Goal: Transaction & Acquisition: Purchase product/service

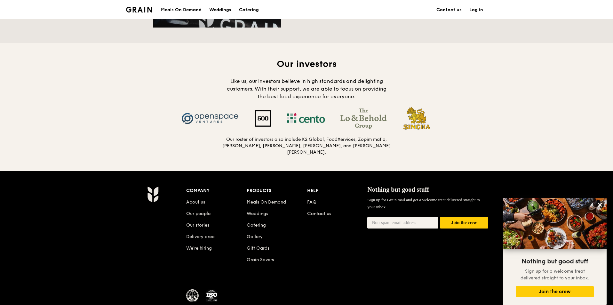
scroll to position [509, 0]
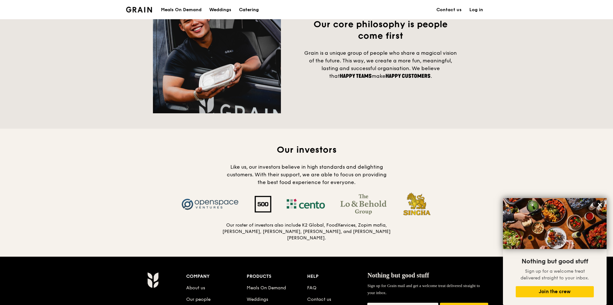
click at [251, 10] on div "Catering" at bounding box center [249, 9] width 20 height 19
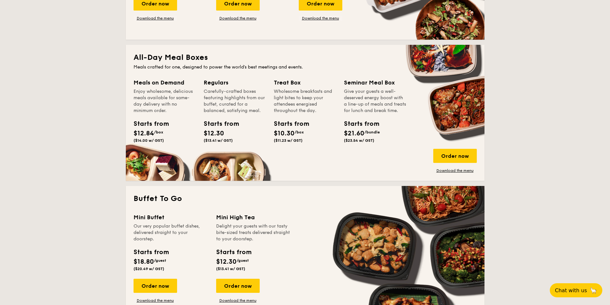
scroll to position [384, 0]
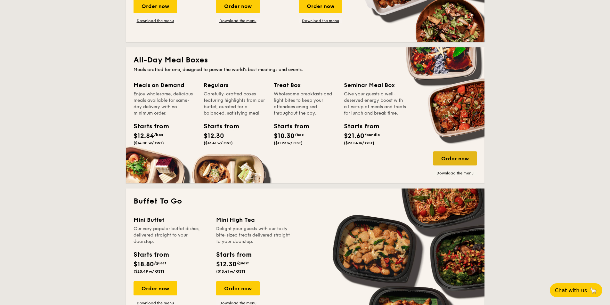
click at [449, 156] on div "Order now" at bounding box center [455, 158] width 44 height 14
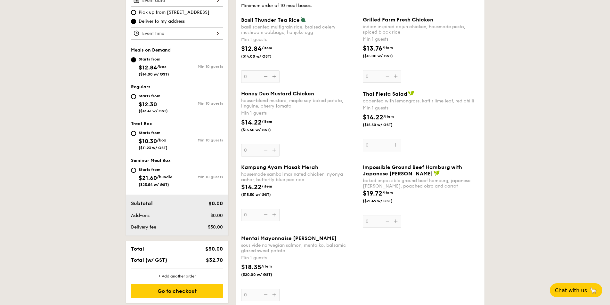
scroll to position [160, 0]
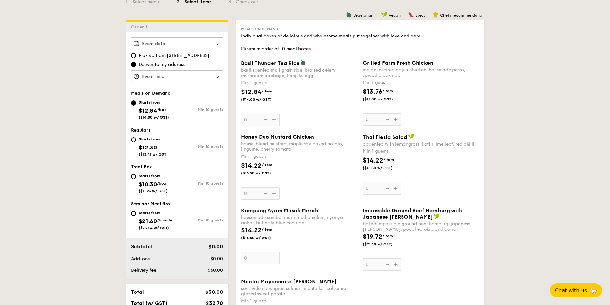
click at [273, 193] on div "Honey Duo Mustard Chicken house-blend mustard, maple soy baked potato, linguine…" at bounding box center [299, 167] width 117 height 66
click at [273, 193] on input "0" at bounding box center [260, 193] width 38 height 12
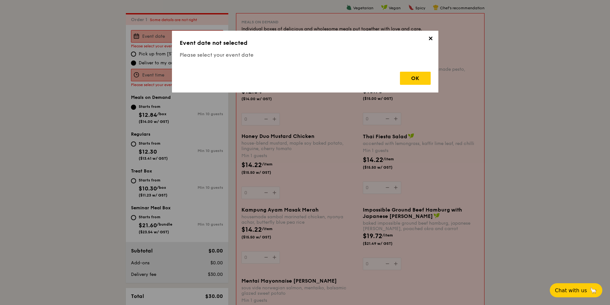
scroll to position [171, 0]
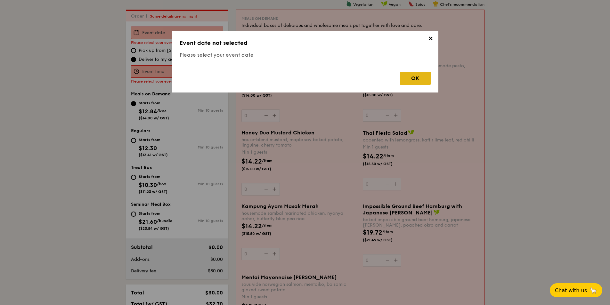
click at [418, 79] on div "OK" at bounding box center [415, 78] width 31 height 13
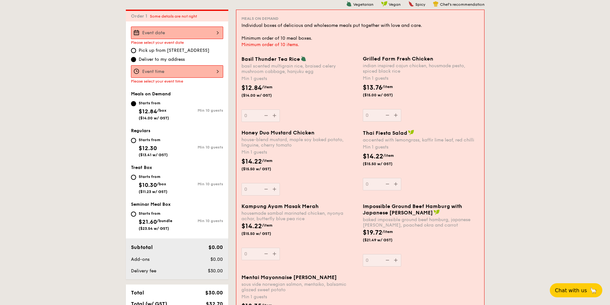
click at [205, 36] on div at bounding box center [177, 33] width 92 height 12
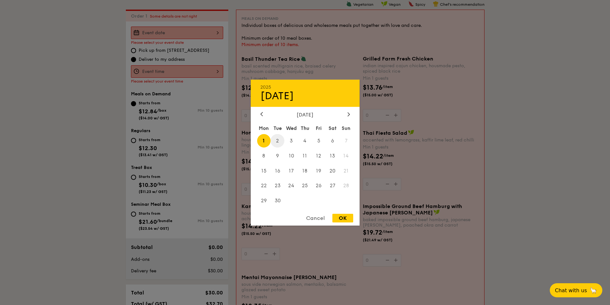
click at [278, 141] on span "2" at bounding box center [278, 141] width 14 height 14
click at [341, 216] on div "OK" at bounding box center [342, 218] width 21 height 9
type input "[DATE]"
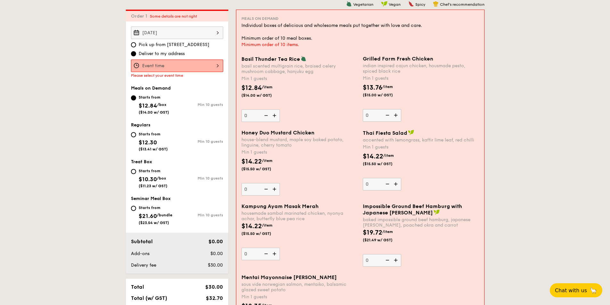
click at [210, 67] on div at bounding box center [177, 66] width 92 height 12
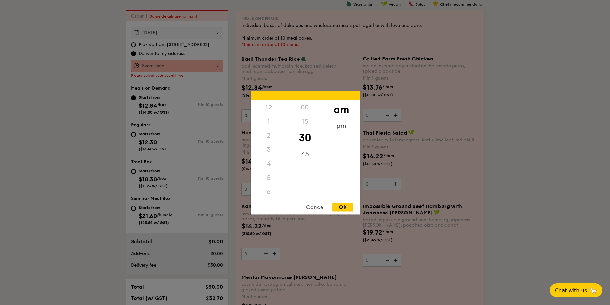
scroll to position [70, 0]
click at [343, 128] on div "pm" at bounding box center [341, 128] width 36 height 19
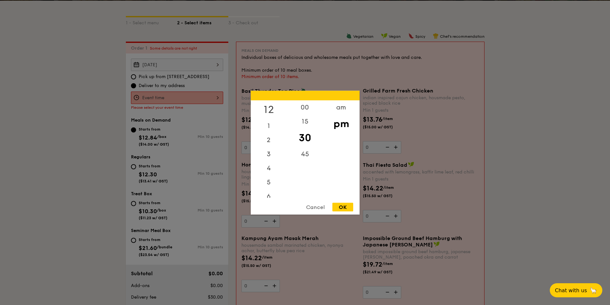
click at [269, 107] on div "12" at bounding box center [269, 109] width 36 height 19
click at [303, 108] on div "00" at bounding box center [305, 109] width 36 height 19
click at [344, 207] on div "OK" at bounding box center [342, 207] width 21 height 9
type input "12:00PM"
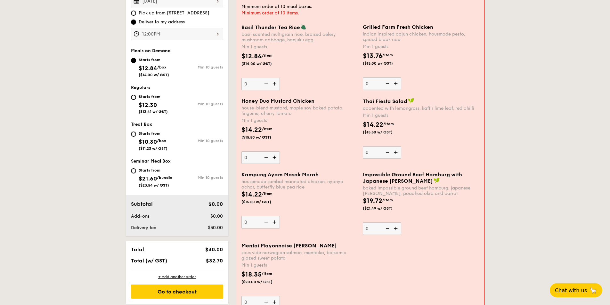
scroll to position [203, 0]
click at [275, 156] on img at bounding box center [275, 157] width 10 height 12
click at [275, 156] on input "0" at bounding box center [260, 157] width 38 height 12
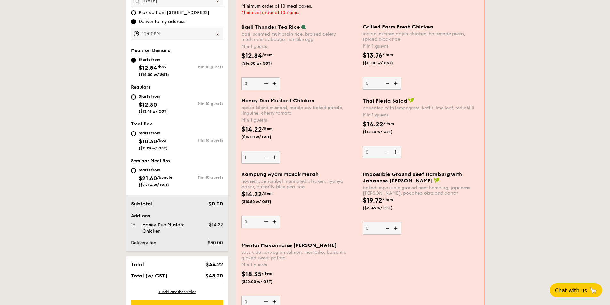
click at [275, 156] on img at bounding box center [275, 157] width 10 height 12
click at [275, 156] on input "1" at bounding box center [260, 157] width 38 height 12
click at [275, 156] on img at bounding box center [275, 157] width 10 height 12
click at [275, 156] on input "2" at bounding box center [260, 157] width 38 height 12
click at [275, 156] on img at bounding box center [275, 157] width 10 height 12
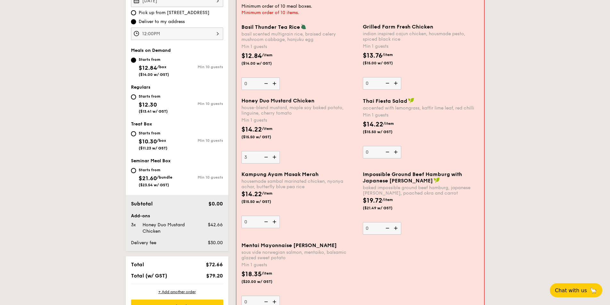
click at [275, 156] on input "3" at bounding box center [260, 157] width 38 height 12
click at [275, 156] on img at bounding box center [275, 157] width 10 height 12
click at [275, 156] on input "4" at bounding box center [260, 157] width 38 height 12
click at [275, 156] on img at bounding box center [275, 157] width 10 height 12
click at [275, 156] on input "5" at bounding box center [260, 157] width 38 height 12
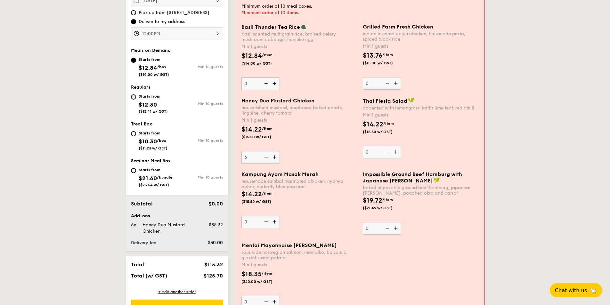
click at [275, 156] on img at bounding box center [275, 157] width 10 height 12
click at [275, 156] on input "6" at bounding box center [260, 157] width 38 height 12
type input "7"
click at [273, 219] on img at bounding box center [275, 222] width 10 height 12
click at [273, 219] on input "0" at bounding box center [260, 222] width 38 height 12
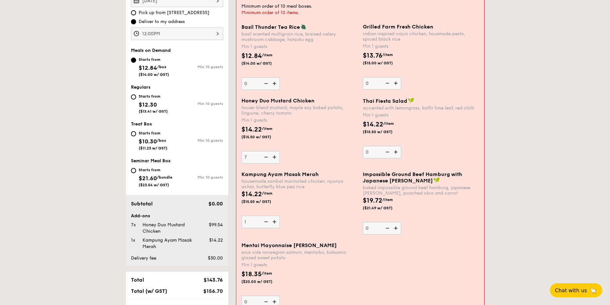
click at [273, 219] on img at bounding box center [275, 222] width 10 height 12
click at [273, 219] on input "1" at bounding box center [260, 222] width 38 height 12
click at [272, 219] on img at bounding box center [275, 222] width 10 height 12
click at [272, 219] on input "2" at bounding box center [260, 222] width 38 height 12
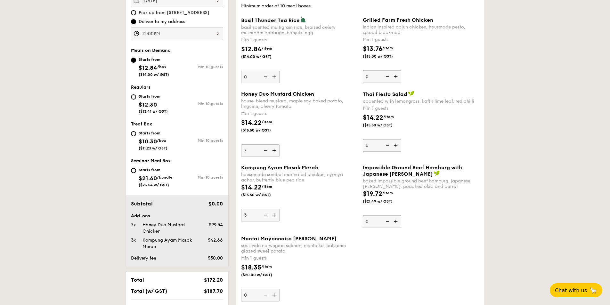
click at [273, 219] on img at bounding box center [275, 215] width 10 height 12
click at [273, 219] on input "3" at bounding box center [260, 215] width 38 height 12
click at [273, 218] on img at bounding box center [275, 215] width 10 height 12
click at [273, 218] on input "4" at bounding box center [260, 215] width 38 height 12
click at [273, 218] on img at bounding box center [275, 215] width 10 height 12
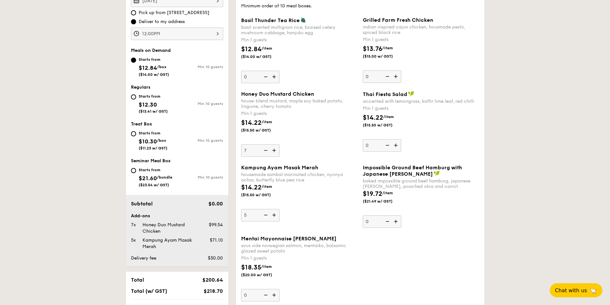
click at [273, 218] on input "5" at bounding box center [260, 215] width 38 height 12
click at [273, 218] on img at bounding box center [275, 215] width 10 height 12
click at [273, 218] on input "6" at bounding box center [260, 215] width 38 height 12
type input "7"
click at [134, 97] on input "Starts from $12.30 ($13.41 w/ GST) Min 10 guests" at bounding box center [133, 96] width 5 height 5
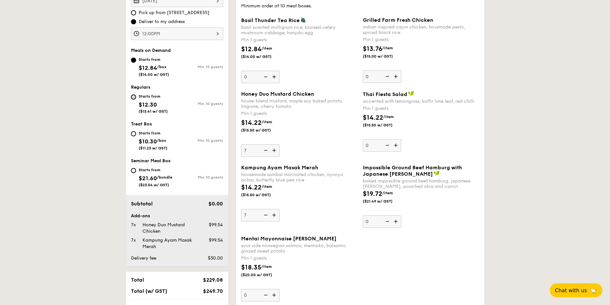
radio input "true"
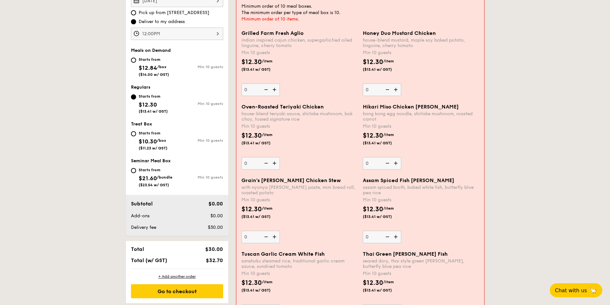
click at [274, 163] on img at bounding box center [275, 163] width 10 height 12
click at [274, 163] on input "0" at bounding box center [260, 163] width 38 height 12
click at [273, 163] on div "Oven-Roasted Teriyaki Chicken house-blend teriyaki sauce, shiitake mushroom, bo…" at bounding box center [360, 141] width 243 height 74
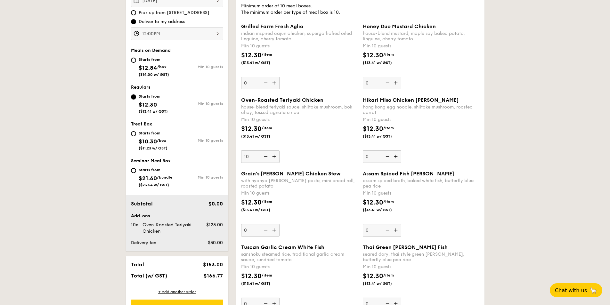
click at [265, 156] on img at bounding box center [265, 156] width 10 height 12
click at [265, 156] on input "10" at bounding box center [260, 156] width 38 height 12
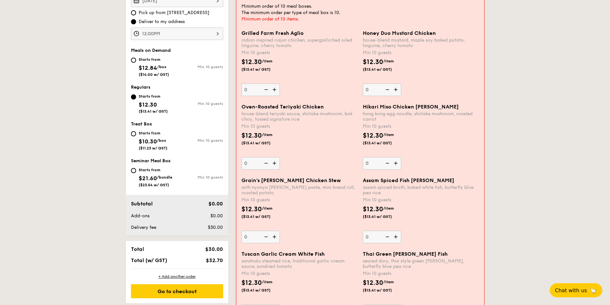
click at [272, 162] on img at bounding box center [275, 163] width 10 height 12
click at [272, 162] on input "0" at bounding box center [260, 163] width 38 height 12
type input "10"
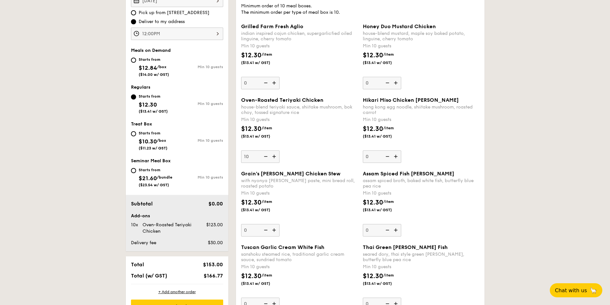
click at [397, 83] on img at bounding box center [397, 83] width 10 height 12
click at [397, 83] on input "0" at bounding box center [382, 83] width 38 height 12
type input "10"
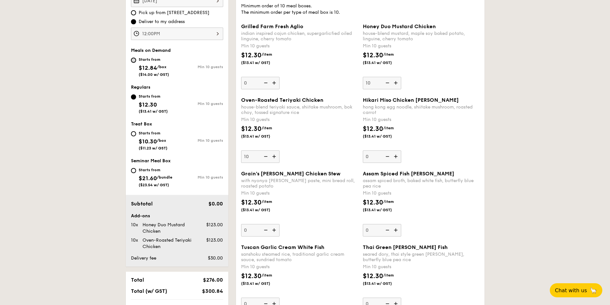
click at [133, 59] on input "Starts from $12.84 /box ($14.00 w/ GST) Min 10 guests" at bounding box center [133, 60] width 5 height 5
radio input "true"
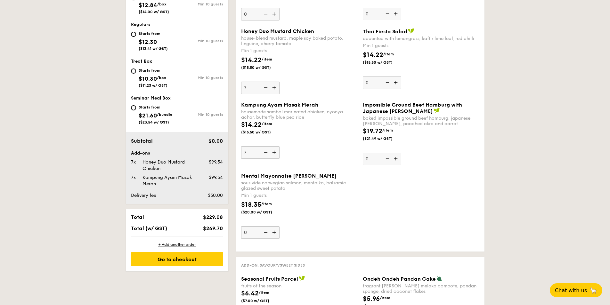
scroll to position [267, 0]
